Goal: Task Accomplishment & Management: Manage account settings

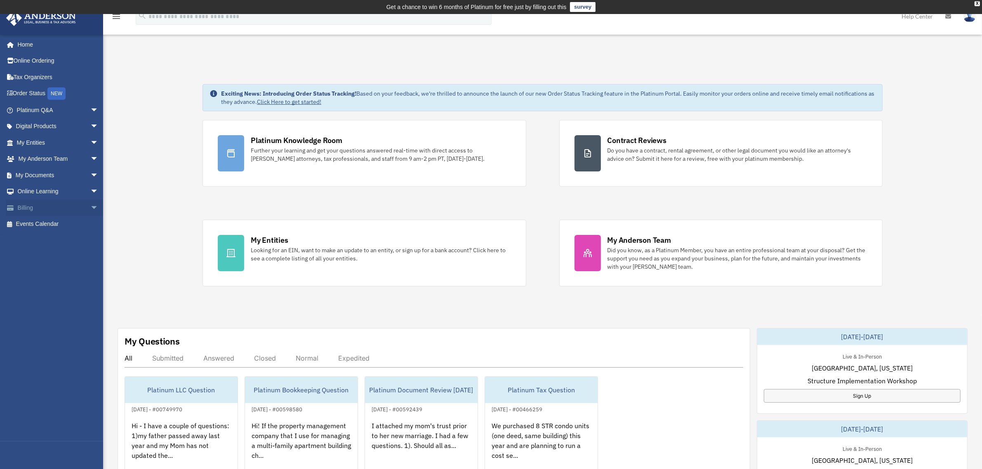
click at [17, 209] on span at bounding box center [15, 208] width 6 height 6
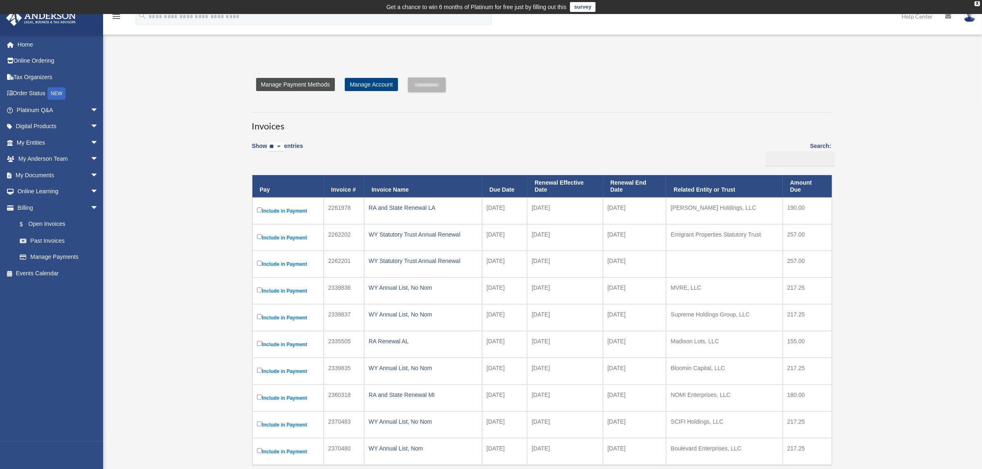
click at [297, 84] on link "Manage Payment Methods" at bounding box center [295, 84] width 79 height 13
click at [270, 80] on link "Manage Payment Methods" at bounding box center [295, 84] width 79 height 13
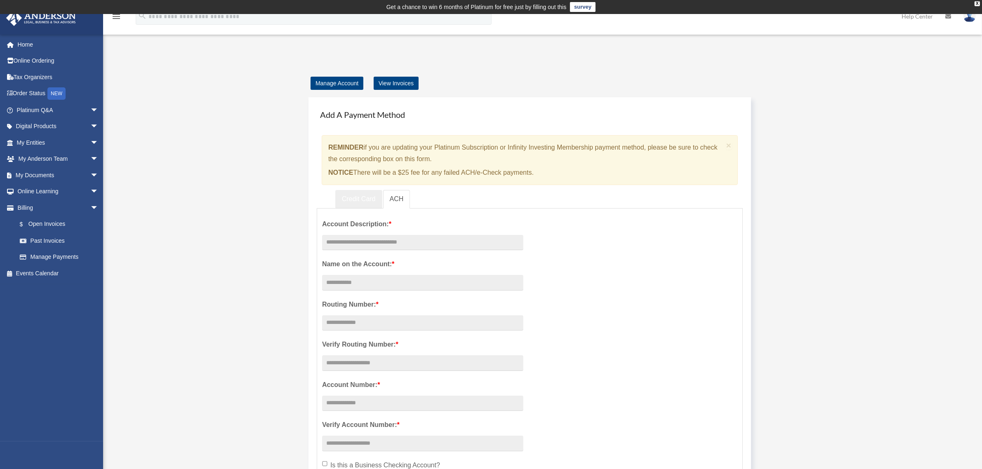
click at [363, 203] on link "Credit Card" at bounding box center [358, 199] width 47 height 19
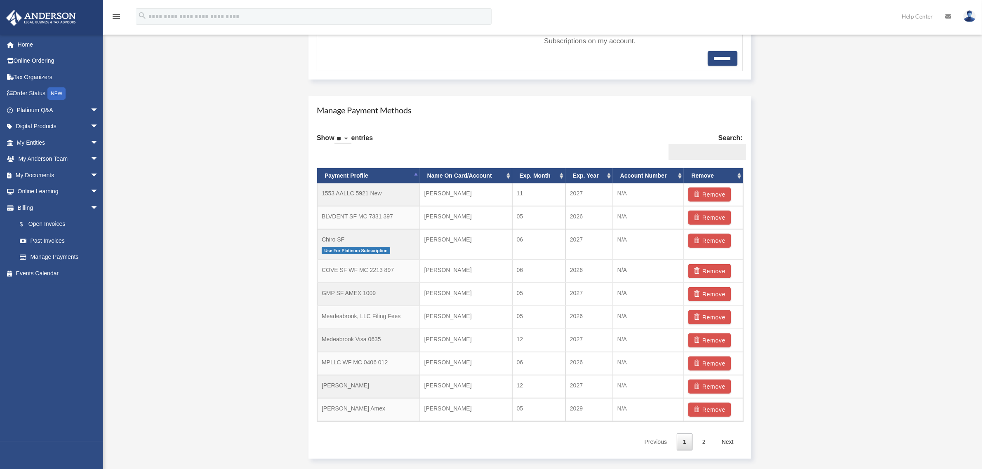
scroll to position [446, 0]
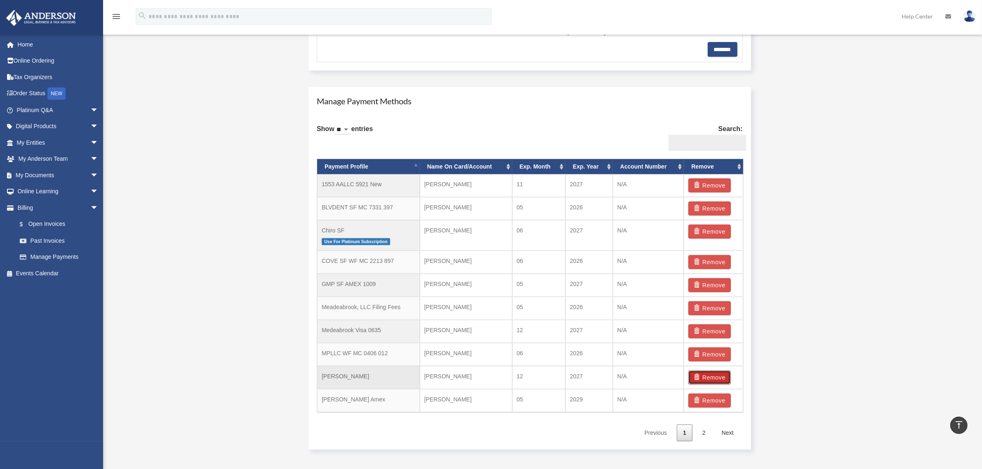
click at [705, 380] on button "Remove" at bounding box center [709, 378] width 42 height 14
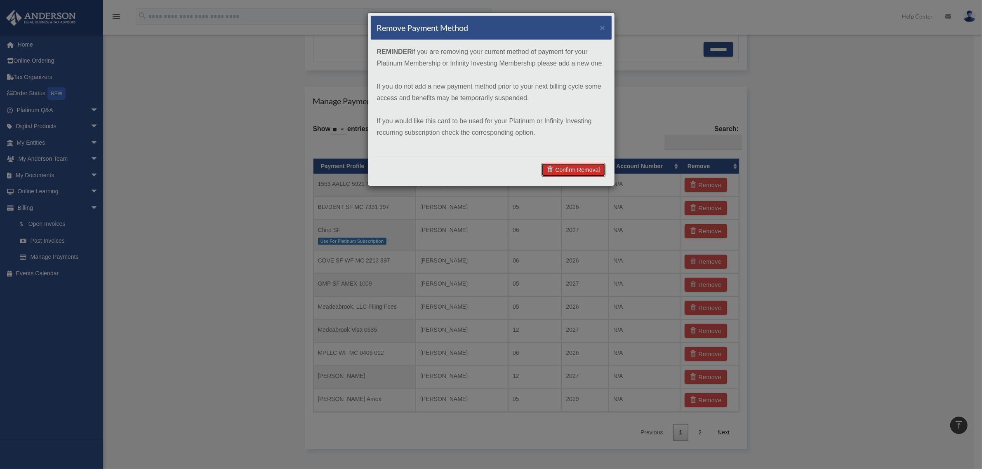
click at [561, 169] on link "Confirm Removal" at bounding box center [572, 170] width 63 height 14
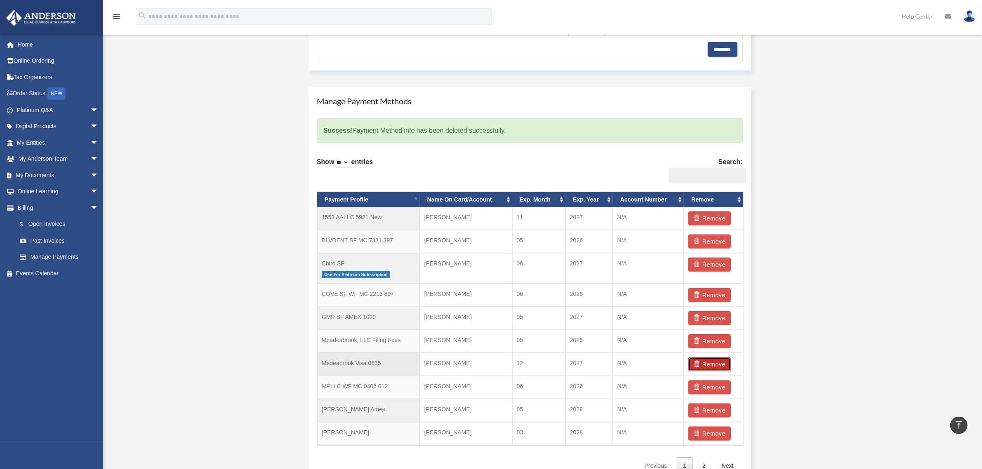
click at [706, 368] on button "Remove" at bounding box center [709, 364] width 42 height 14
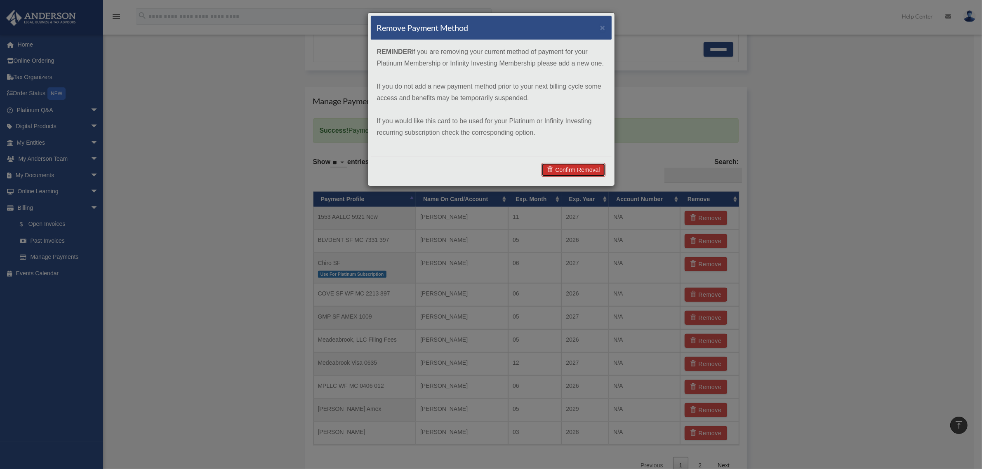
click at [578, 170] on link "Confirm Removal" at bounding box center [572, 170] width 63 height 14
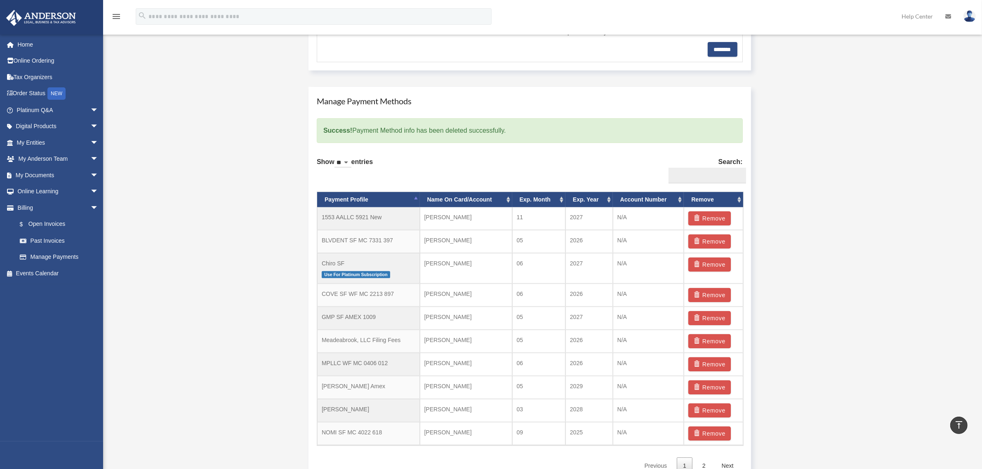
click at [356, 201] on th "Payment Profile" at bounding box center [368, 199] width 103 height 15
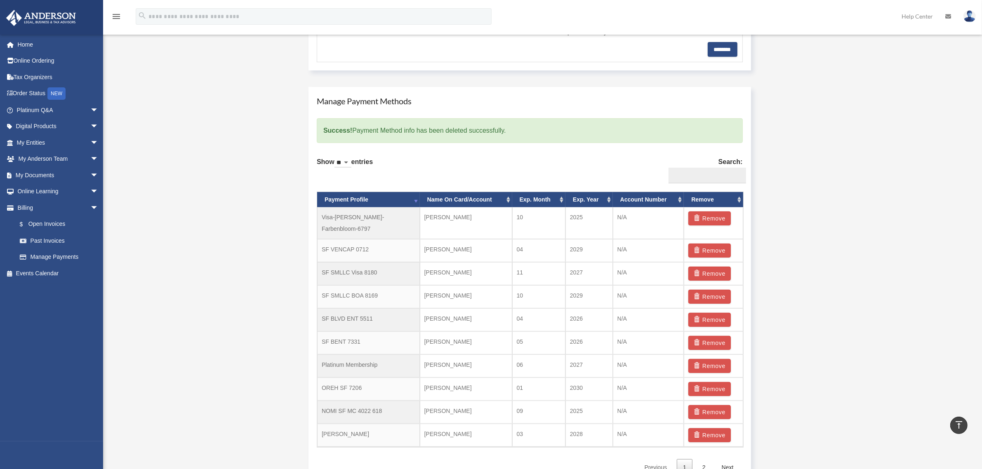
click at [356, 200] on th "Payment Profile" at bounding box center [368, 199] width 103 height 15
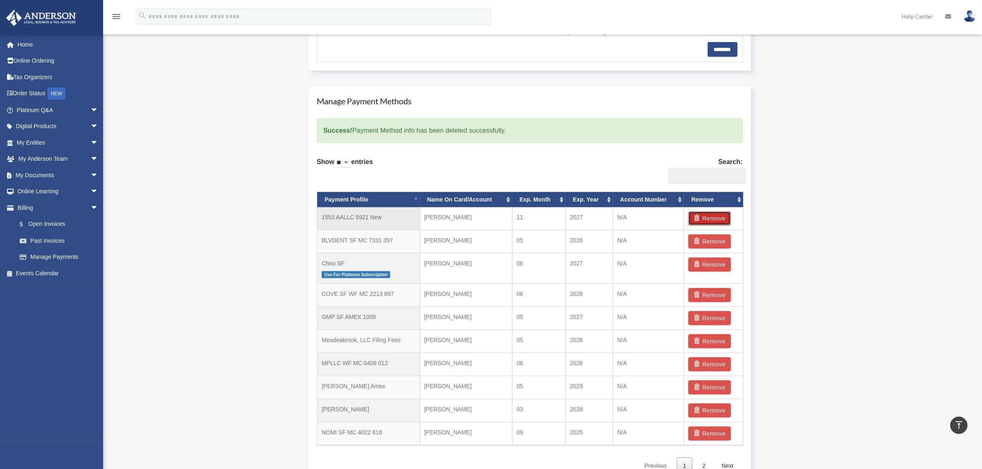
click at [715, 216] on button "Remove" at bounding box center [709, 218] width 42 height 14
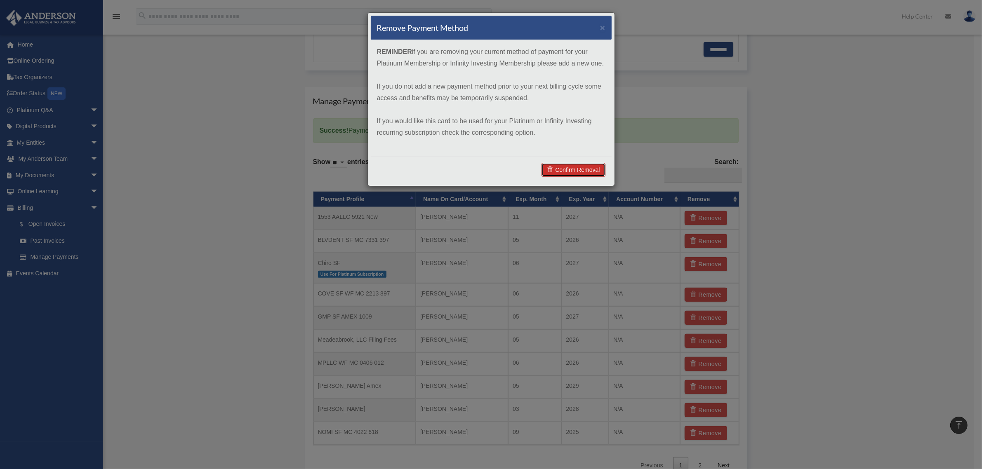
click at [585, 170] on link "Confirm Removal" at bounding box center [572, 170] width 63 height 14
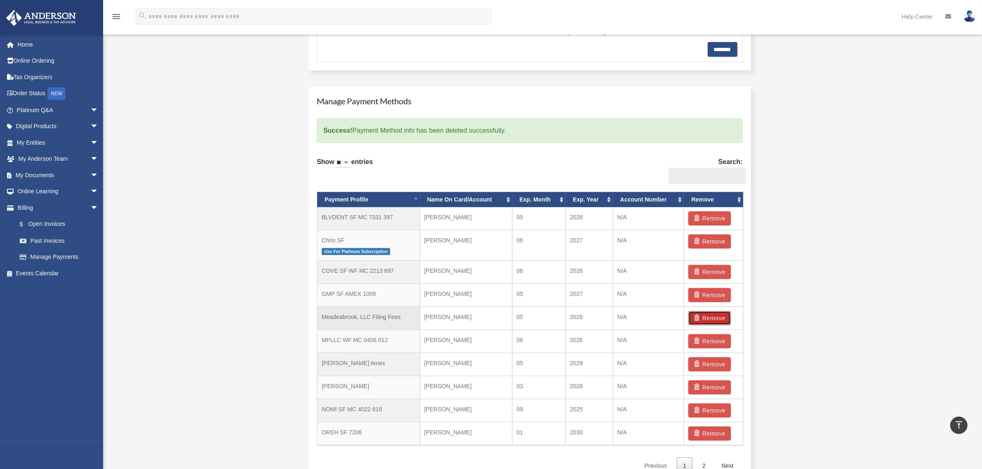
click at [709, 318] on button "Remove" at bounding box center [709, 318] width 42 height 14
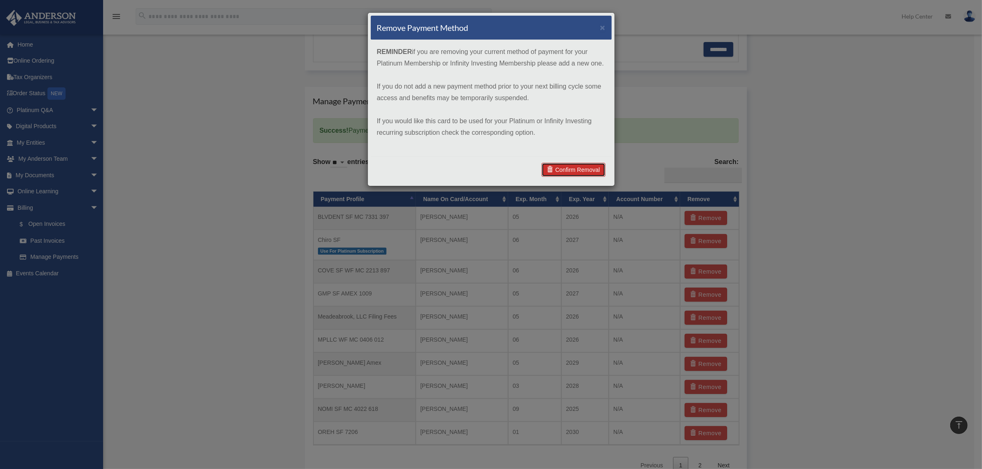
click at [585, 164] on link "Confirm Removal" at bounding box center [572, 170] width 63 height 14
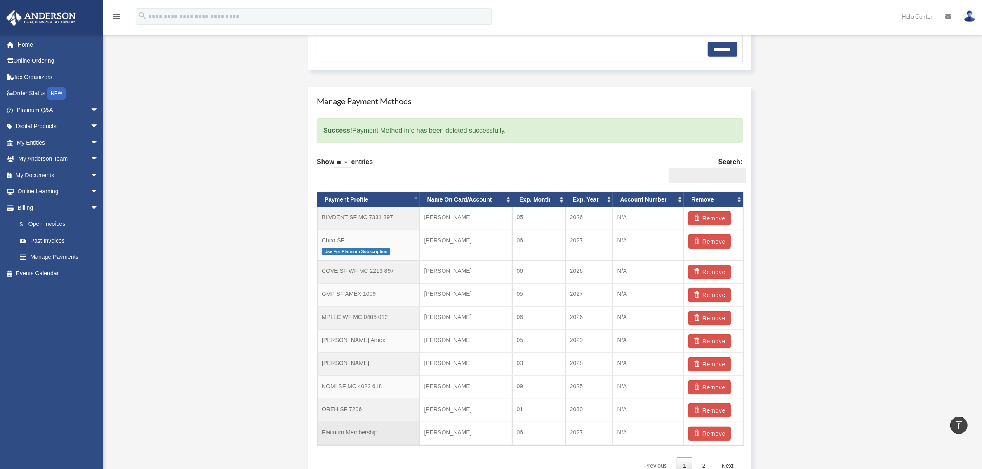
scroll to position [670, 0]
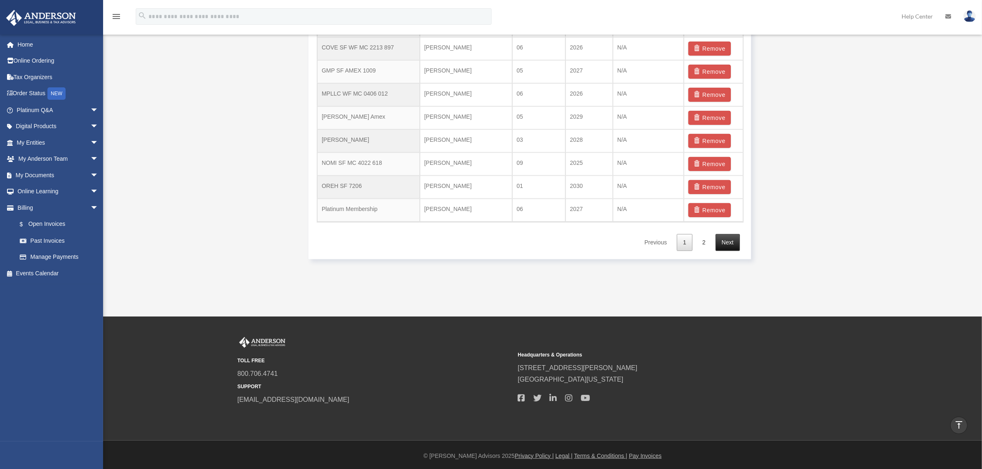
click at [733, 246] on link "Next" at bounding box center [727, 242] width 24 height 17
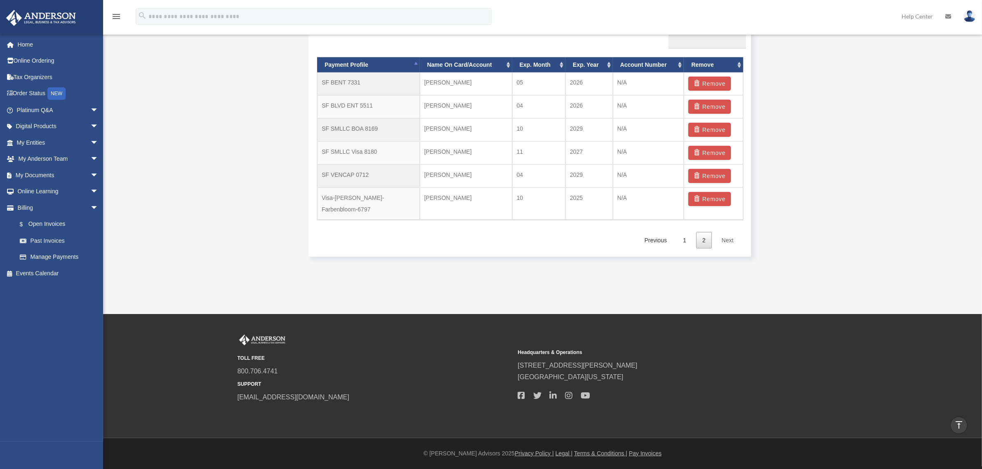
scroll to position [574, 0]
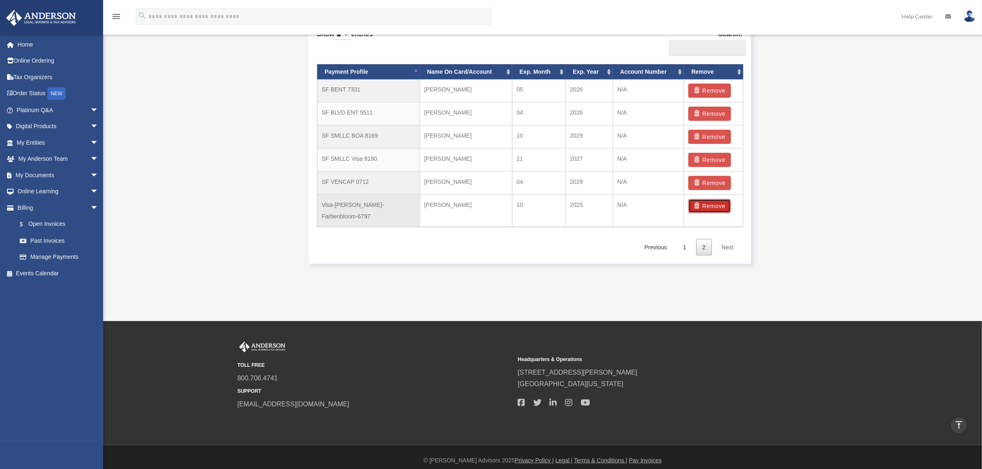
click at [714, 207] on button "Remove" at bounding box center [709, 206] width 42 height 14
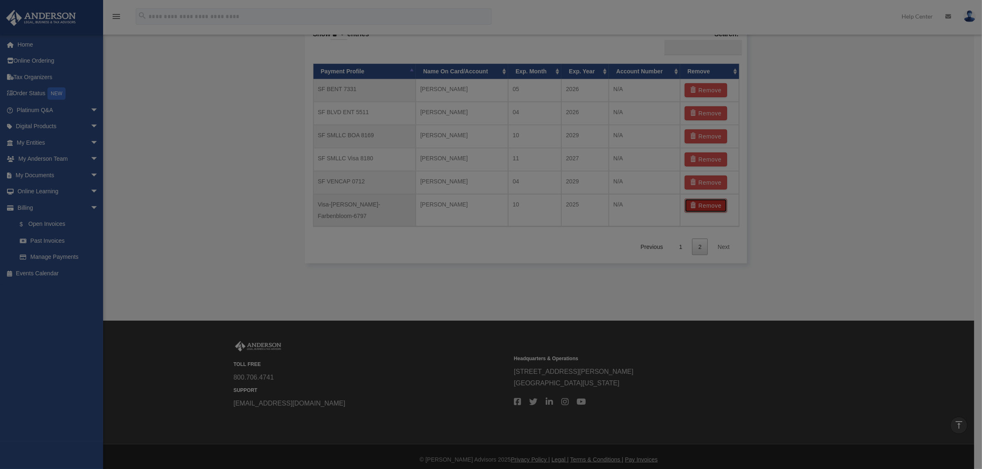
scroll to position [574, 0]
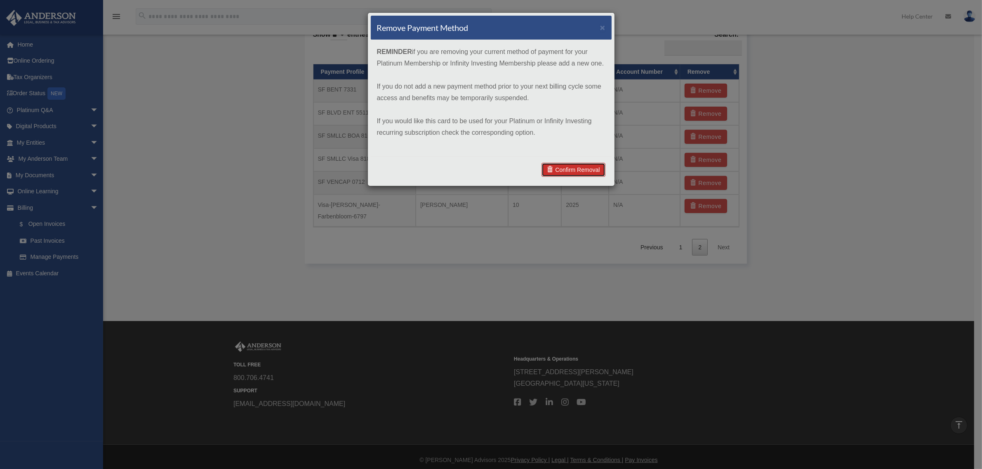
click at [578, 166] on link "Confirm Removal" at bounding box center [572, 170] width 63 height 14
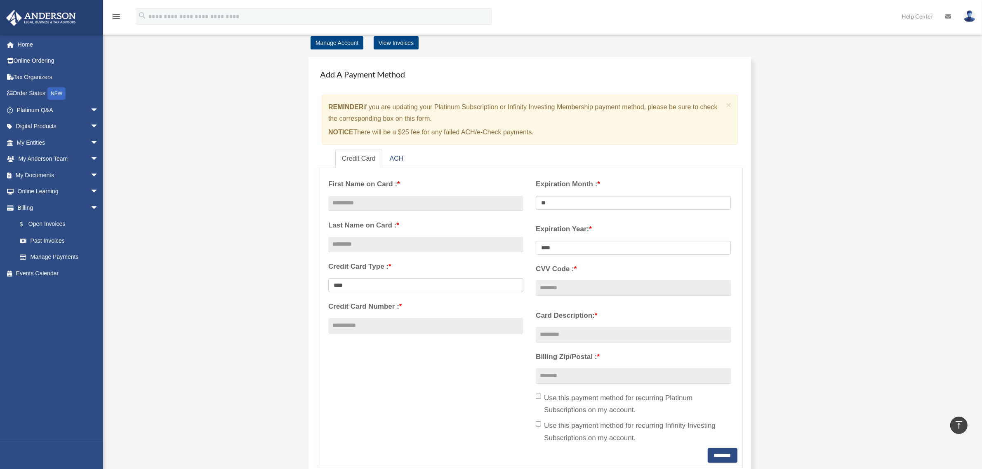
scroll to position [0, 0]
